Goal: Task Accomplishment & Management: Manage account settings

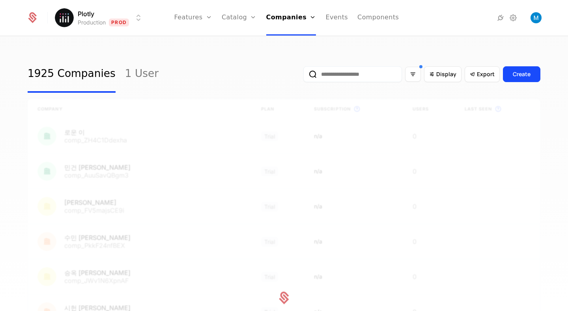
scroll to position [18, 0]
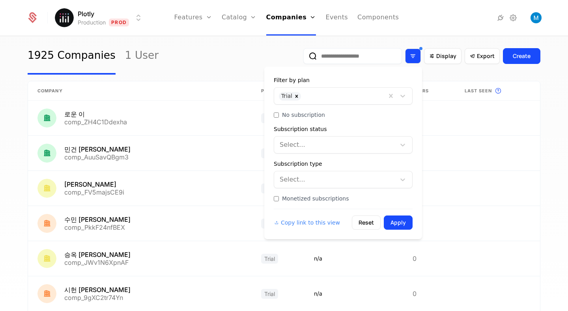
click at [416, 57] on icon "Filter options" at bounding box center [413, 55] width 7 height 7
click at [437, 54] on div "Display" at bounding box center [442, 56] width 27 height 8
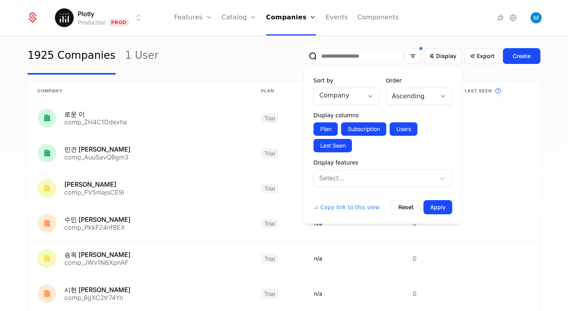
click at [360, 96] on div "Company" at bounding box center [339, 96] width 50 height 16
click at [349, 103] on div "Company" at bounding box center [339, 96] width 50 height 16
click at [346, 174] on div at bounding box center [375, 178] width 111 height 11
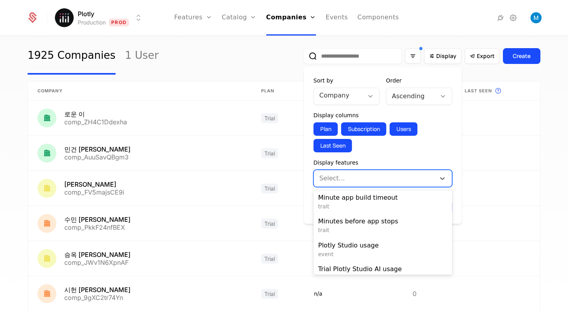
scroll to position [120, 0]
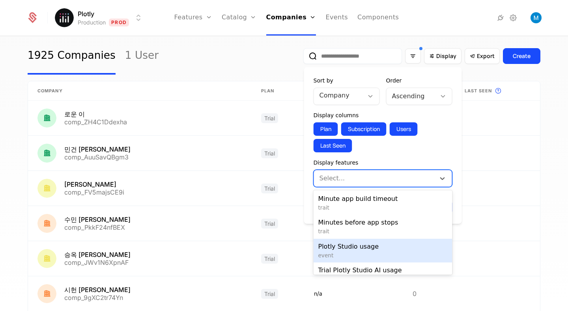
click at [359, 242] on div "Plotly Studio usage event" at bounding box center [383, 251] width 139 height 24
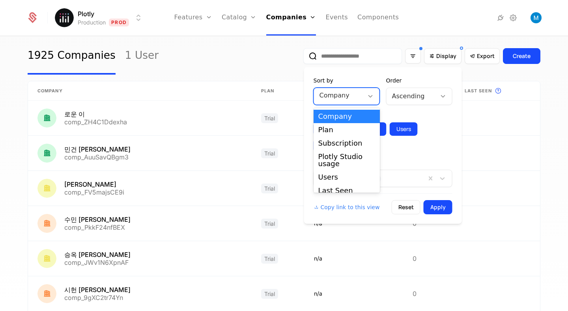
click at [354, 90] on div "Company" at bounding box center [339, 96] width 50 height 16
click at [347, 159] on div "Plotly Studio usage" at bounding box center [347, 160] width 57 height 14
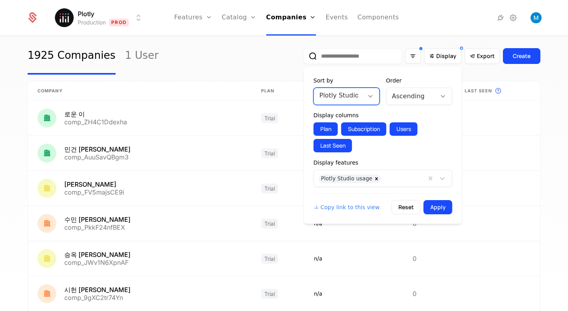
click at [414, 97] on div at bounding box center [411, 96] width 39 height 11
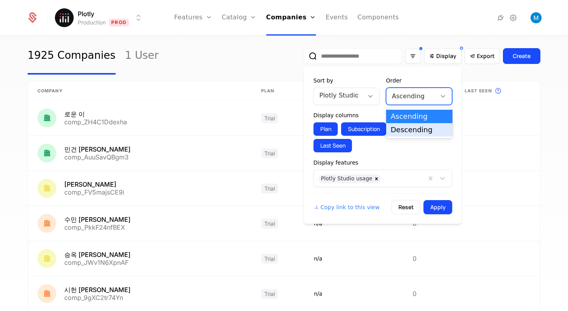
click at [409, 129] on div "Descending" at bounding box center [419, 129] width 57 height 7
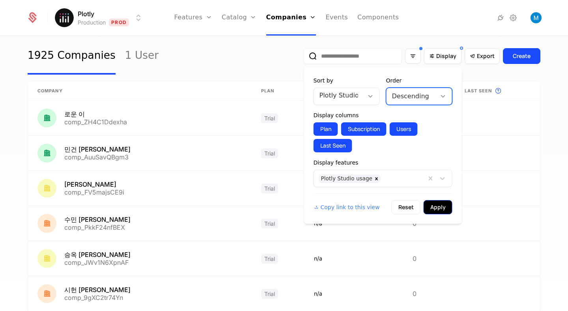
click at [437, 204] on button "Apply" at bounding box center [438, 207] width 29 height 14
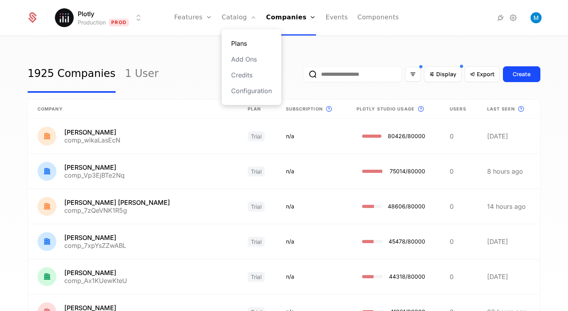
click at [249, 43] on link "Plans" at bounding box center [251, 43] width 41 height 9
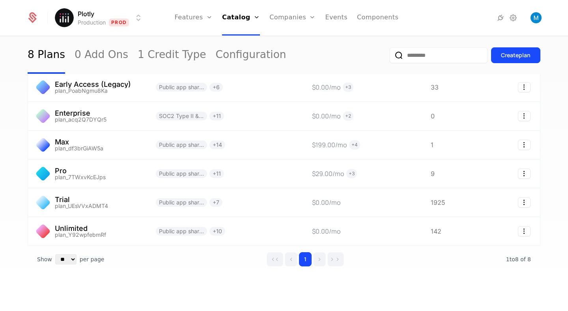
scroll to position [94, 0]
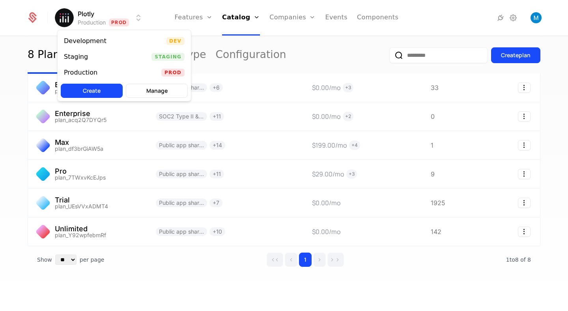
click at [101, 13] on html "Plotly Production Prod Features Features Flags Catalog Plans Add Ons Credits Co…" at bounding box center [284, 155] width 568 height 311
click at [83, 57] on div "Staging" at bounding box center [76, 57] width 24 height 6
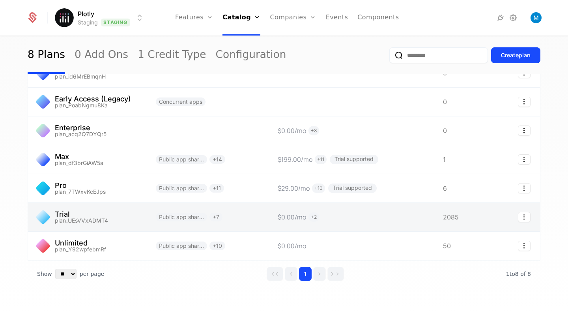
scroll to position [70, 0]
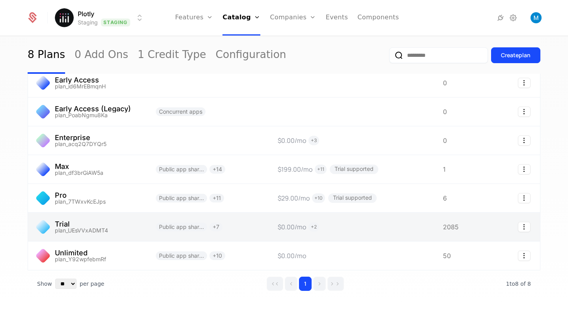
click at [94, 221] on link at bounding box center [87, 227] width 118 height 28
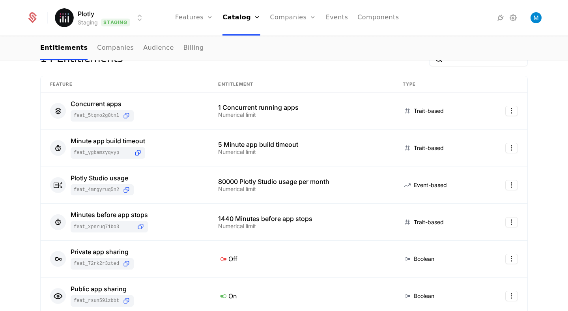
scroll to position [115, 0]
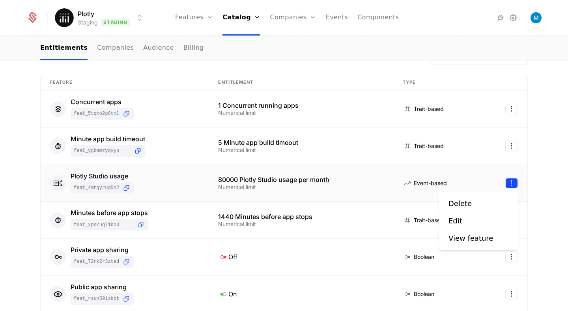
click at [513, 183] on html "Plotly Staging Staging Features Features Flags Catalog Plans Add Ons Credits Co…" at bounding box center [284, 155] width 568 height 311
click at [459, 219] on div "Edit" at bounding box center [456, 220] width 14 height 11
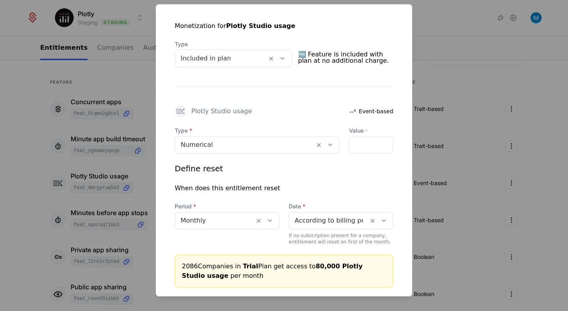
scroll to position [206, 0]
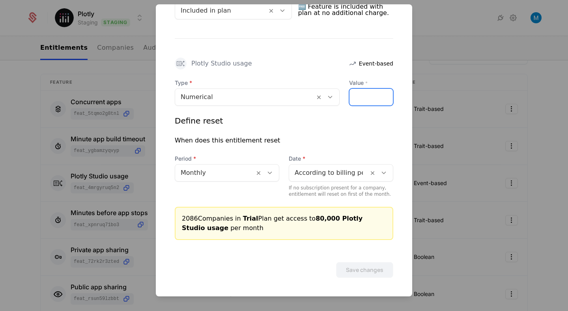
drag, startPoint x: 374, startPoint y: 94, endPoint x: 335, endPoint y: 94, distance: 38.3
click at [335, 94] on div "Type Numerical Value * *****" at bounding box center [284, 92] width 219 height 27
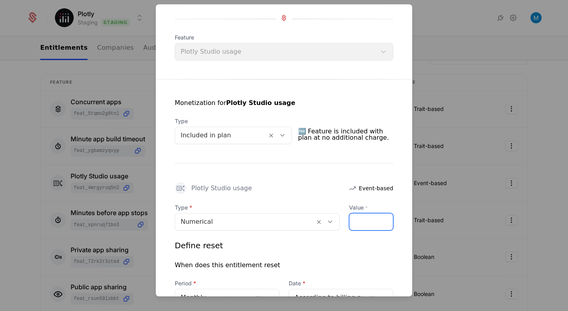
scroll to position [95, 0]
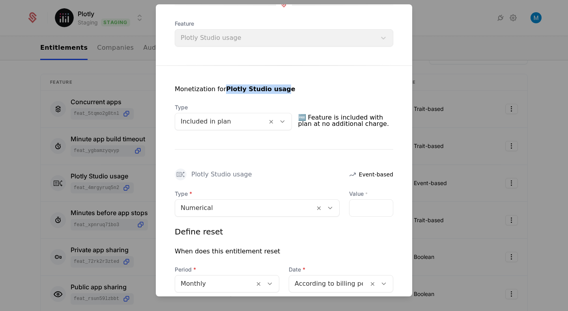
drag, startPoint x: 223, startPoint y: 90, endPoint x: 280, endPoint y: 87, distance: 57.3
click at [280, 87] on strong "Plotly Studio usage" at bounding box center [260, 88] width 69 height 7
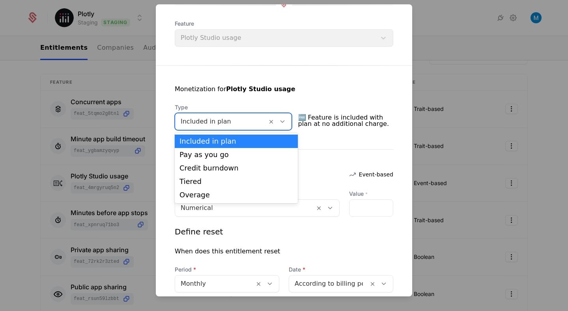
click at [258, 122] on div at bounding box center [221, 121] width 81 height 11
click at [327, 116] on span "🆓 Feature is included with plan at no additional charge." at bounding box center [346, 120] width 96 height 19
